Goal: Manage account settings

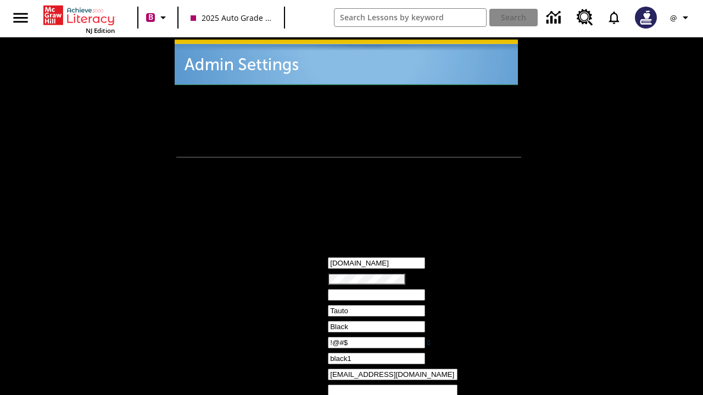
type input "!@#$"
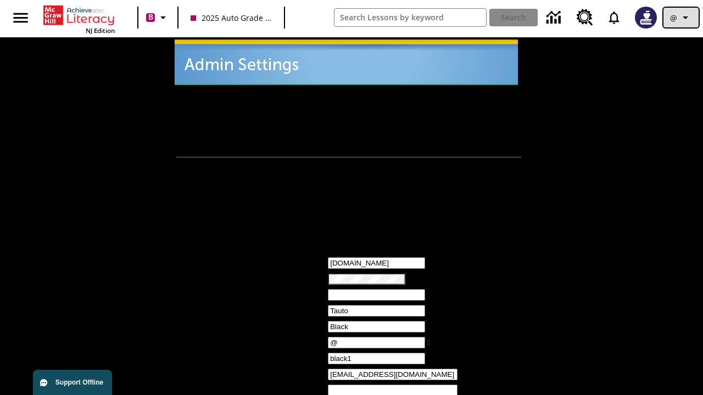
click at [681, 18] on icon "Profile/Settings" at bounding box center [685, 17] width 13 height 13
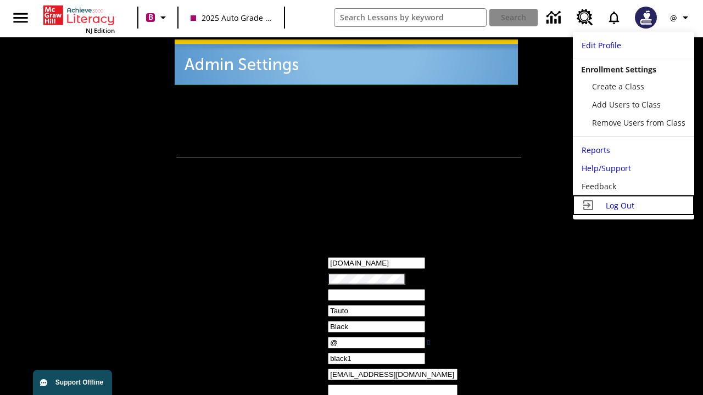
click at [633, 205] on span "Log Out" at bounding box center [620, 205] width 29 height 10
